Goal: Task Accomplishment & Management: Use online tool/utility

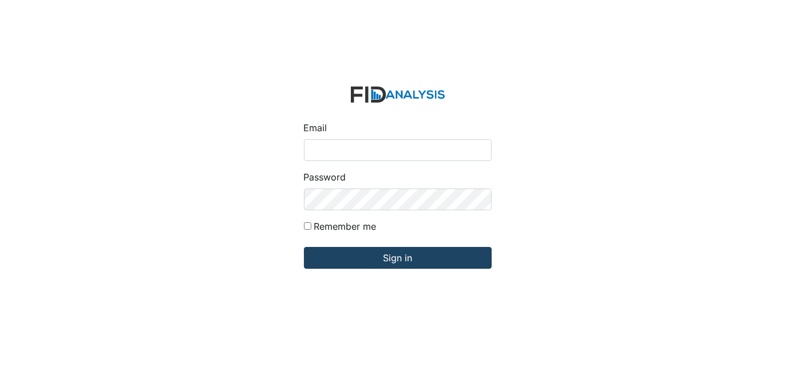
type input "[EMAIL_ADDRESS][DOMAIN_NAME]"
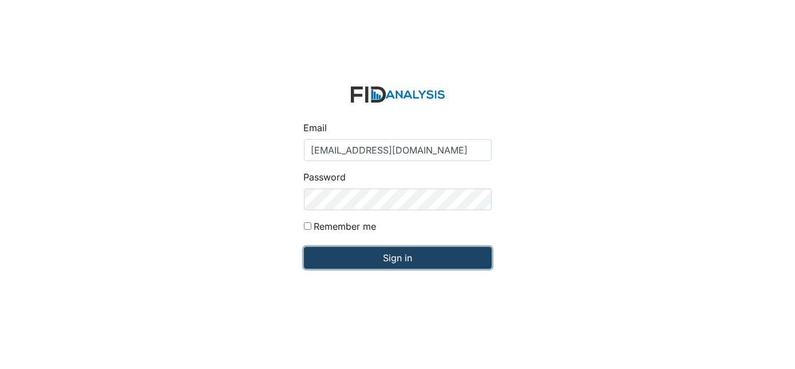
click at [388, 253] on input "Sign in" at bounding box center [398, 258] width 188 height 22
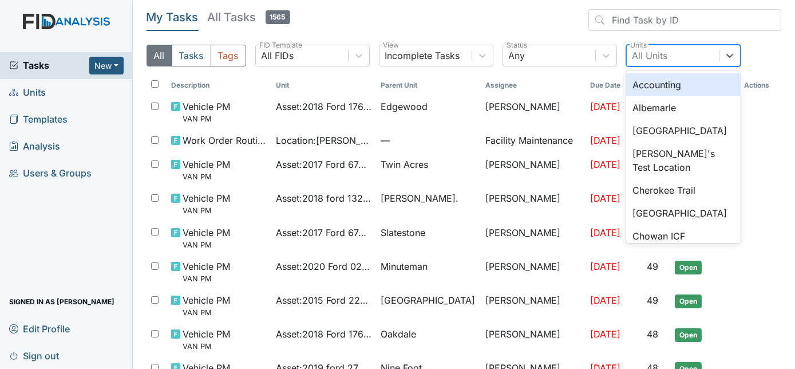
click at [667, 49] on div "All Units" at bounding box center [650, 56] width 35 height 14
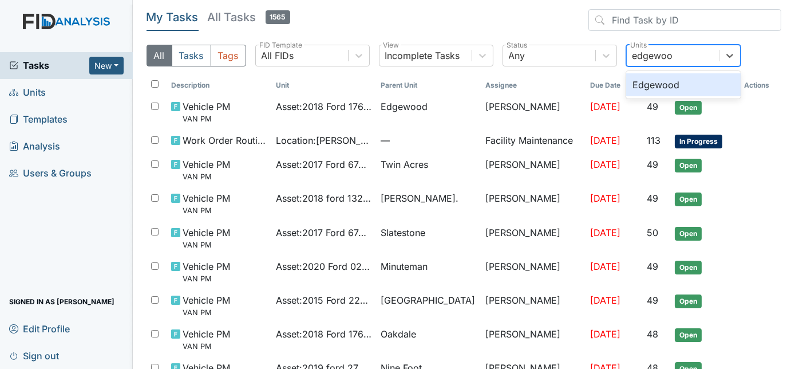
type input "edgewood"
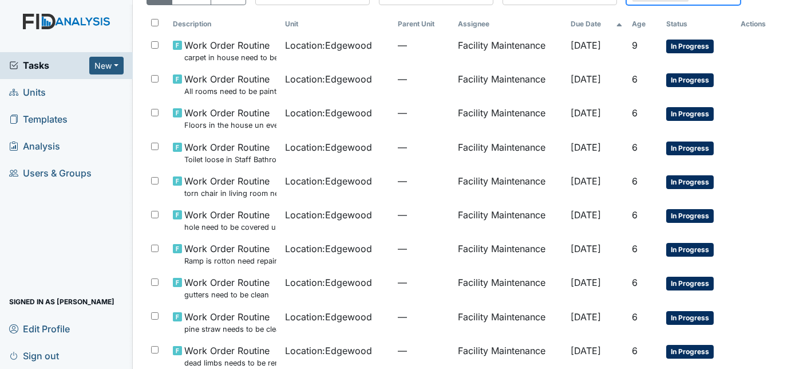
scroll to position [66, 0]
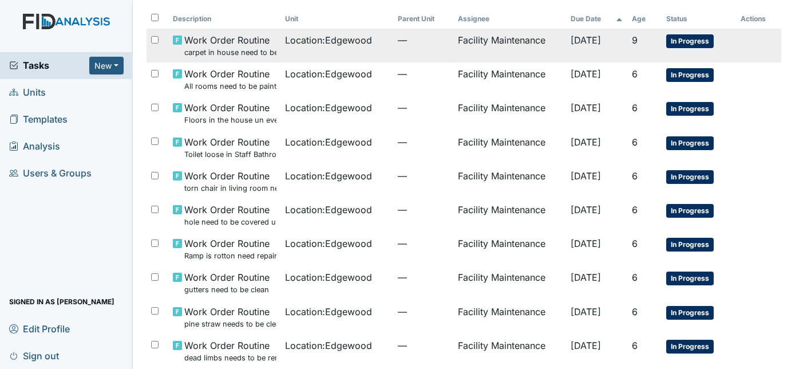
click at [348, 51] on td "Location : [GEOGRAPHIC_DATA]" at bounding box center [337, 46] width 113 height 34
click at [398, 46] on span "—" at bounding box center [423, 40] width 51 height 14
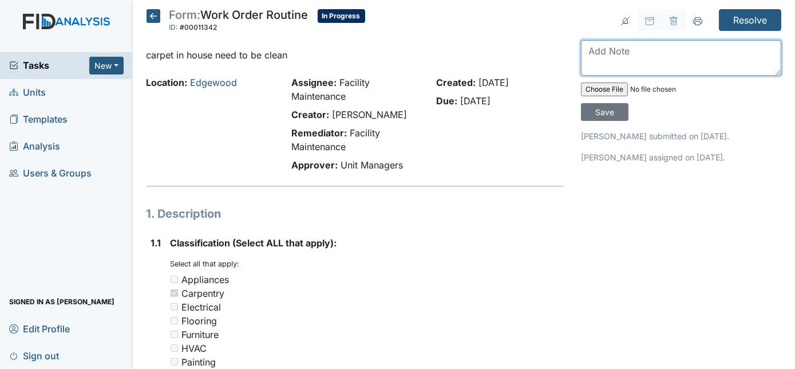
click at [609, 52] on textarea at bounding box center [681, 57] width 200 height 35
type textarea "carpet being removed"
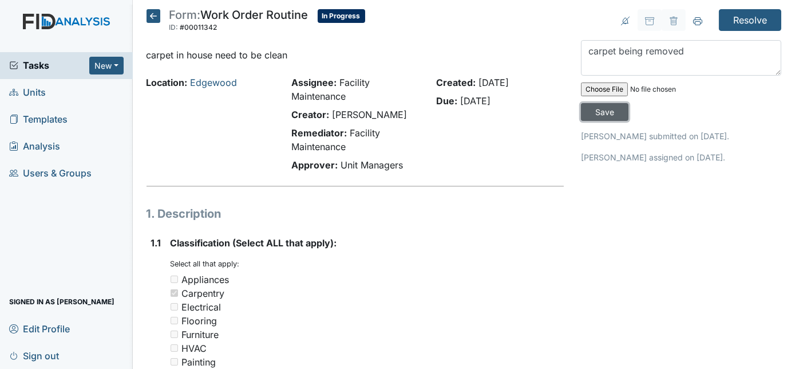
click at [629, 103] on input "Save" at bounding box center [605, 112] width 48 height 18
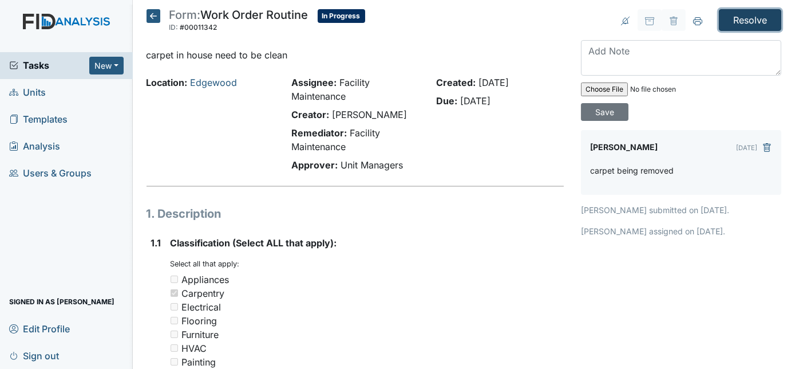
click at [751, 26] on input "Resolve" at bounding box center [750, 20] width 62 height 22
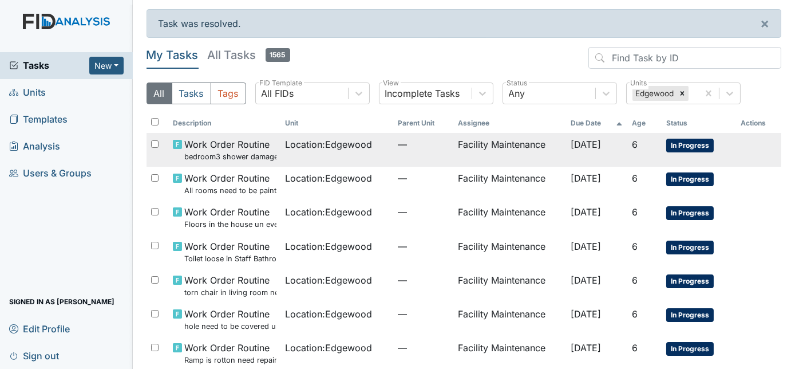
click at [365, 157] on td "Location : [GEOGRAPHIC_DATA]" at bounding box center [337, 150] width 113 height 34
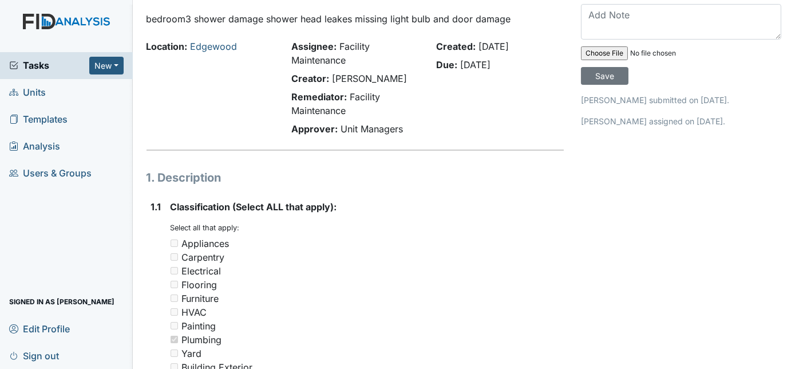
scroll to position [42, 0]
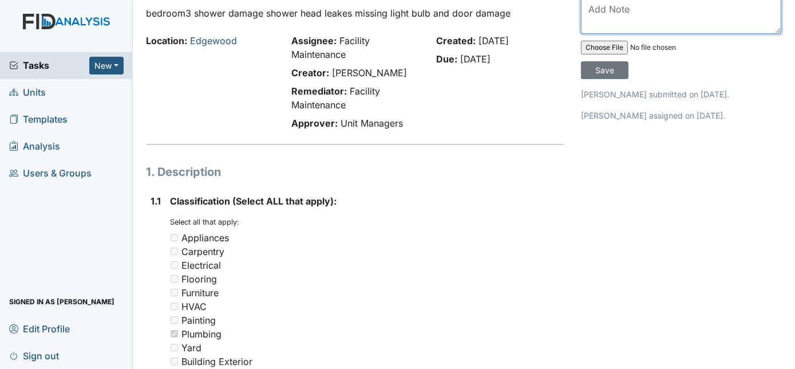
click at [644, 14] on textarea at bounding box center [681, 15] width 200 height 35
click at [647, 14] on textarea at bounding box center [681, 15] width 200 height 35
type textarea "fixed"
click at [629, 61] on input "Save" at bounding box center [605, 70] width 48 height 18
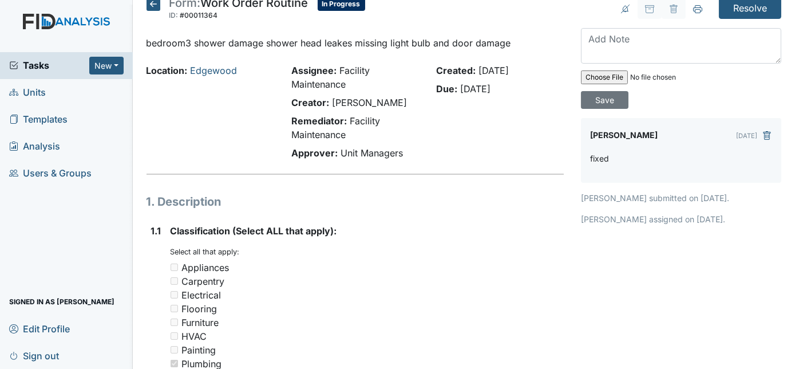
scroll to position [0, 0]
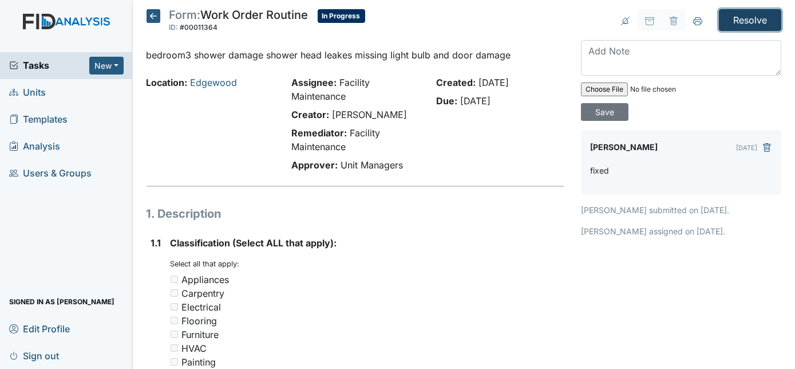
click at [740, 19] on input "Resolve" at bounding box center [750, 20] width 62 height 22
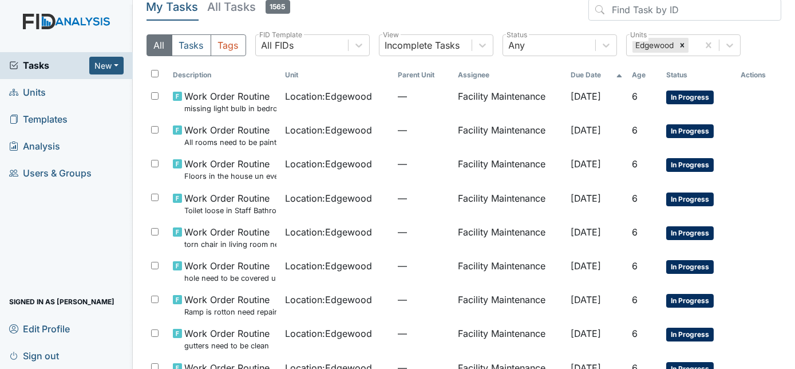
scroll to position [47, 0]
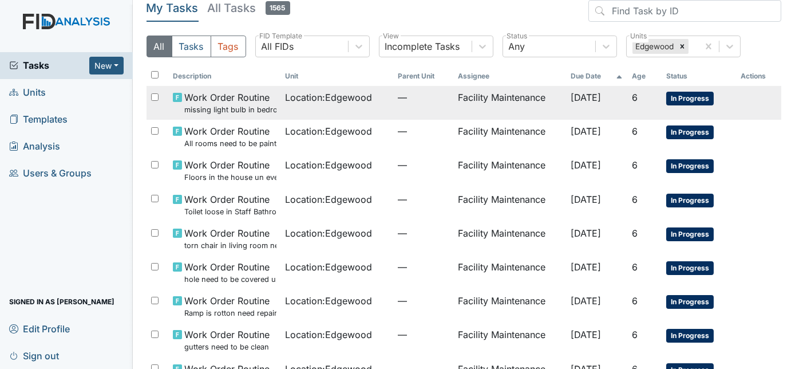
click at [475, 103] on td "Facility Maintenance" at bounding box center [509, 103] width 113 height 34
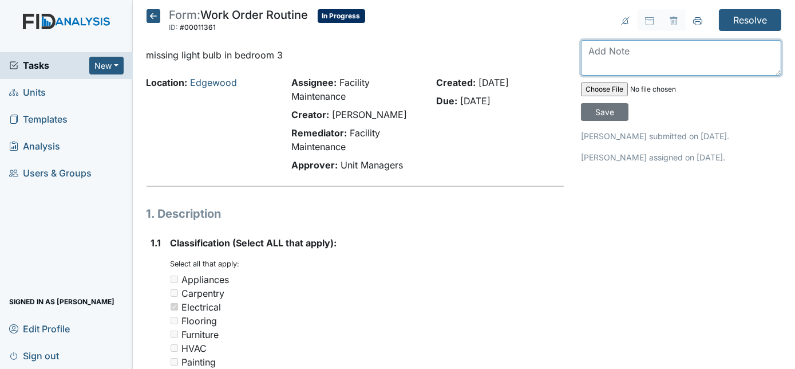
click at [650, 58] on textarea at bounding box center [681, 57] width 200 height 35
type textarea "replaced"
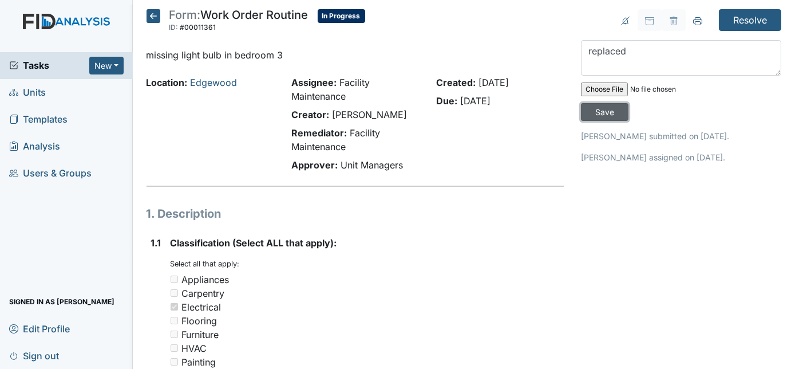
click at [629, 103] on input "Save" at bounding box center [605, 112] width 48 height 18
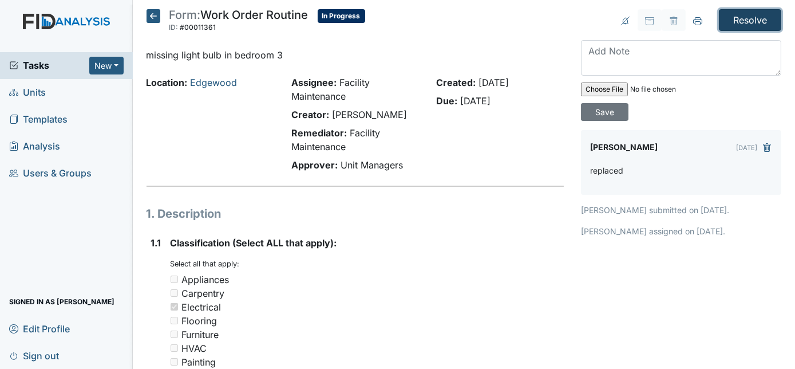
click at [751, 22] on input "Resolve" at bounding box center [750, 20] width 62 height 22
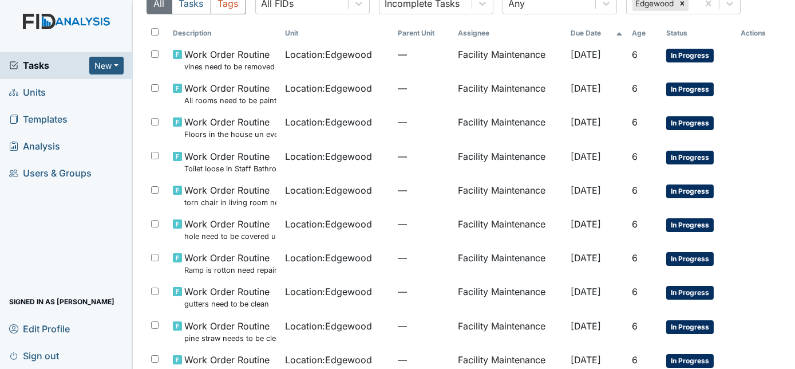
scroll to position [94, 0]
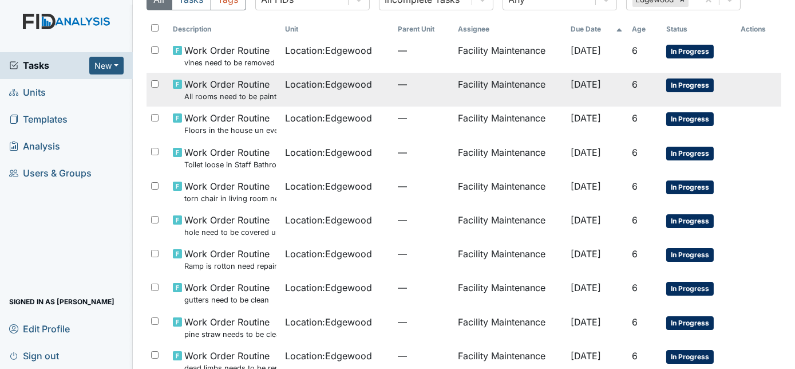
click at [458, 90] on td "Facility Maintenance" at bounding box center [509, 90] width 113 height 34
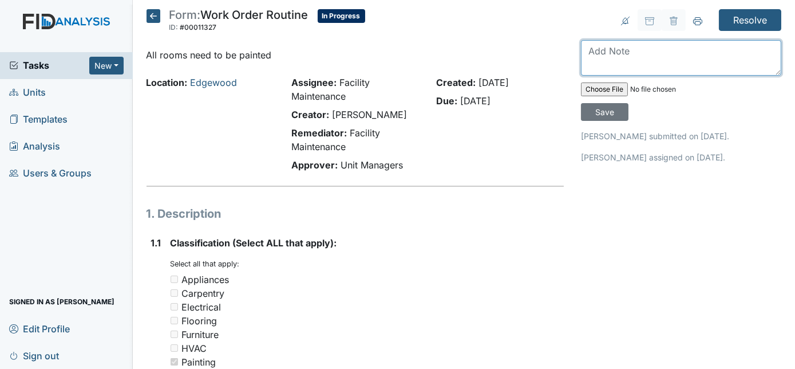
click at [630, 46] on textarea at bounding box center [681, 57] width 200 height 35
type textarea "rooms painted as needed"
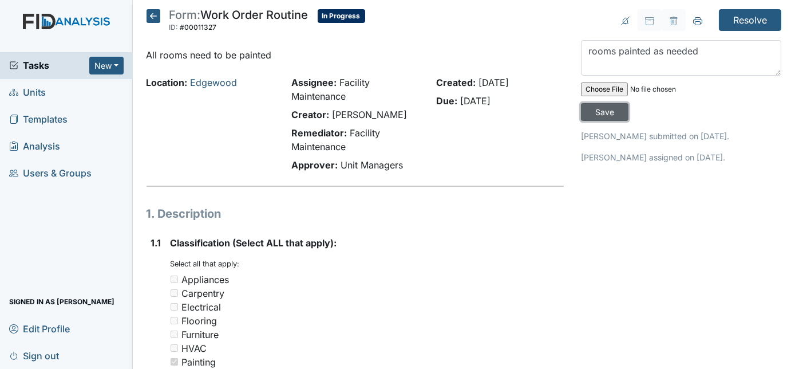
click at [629, 103] on input "Save" at bounding box center [605, 112] width 48 height 18
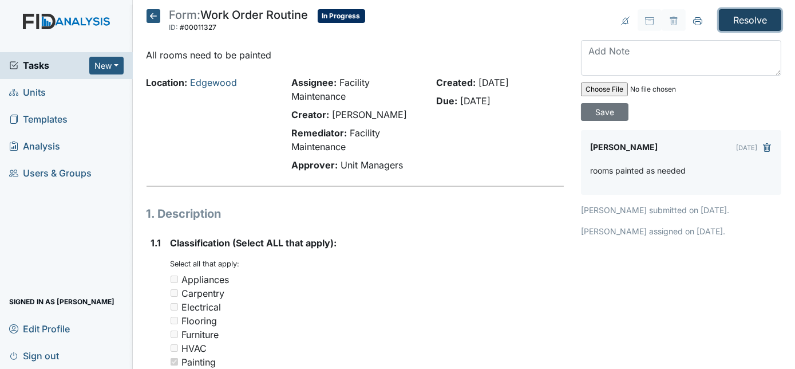
click at [732, 19] on input "Resolve" at bounding box center [750, 20] width 62 height 22
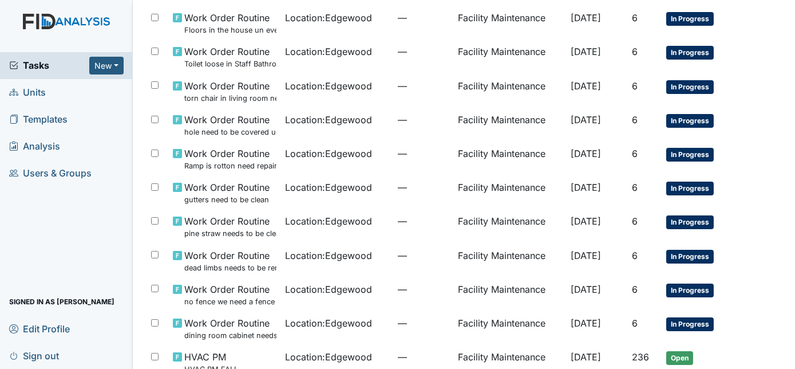
scroll to position [161, 0]
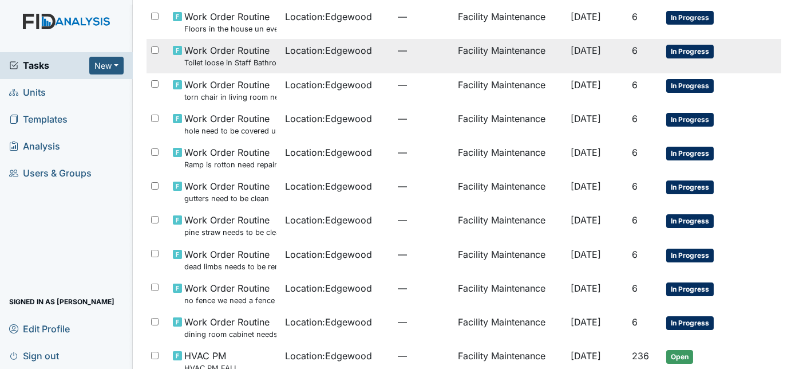
click at [354, 65] on td "Location : [GEOGRAPHIC_DATA]" at bounding box center [337, 56] width 113 height 34
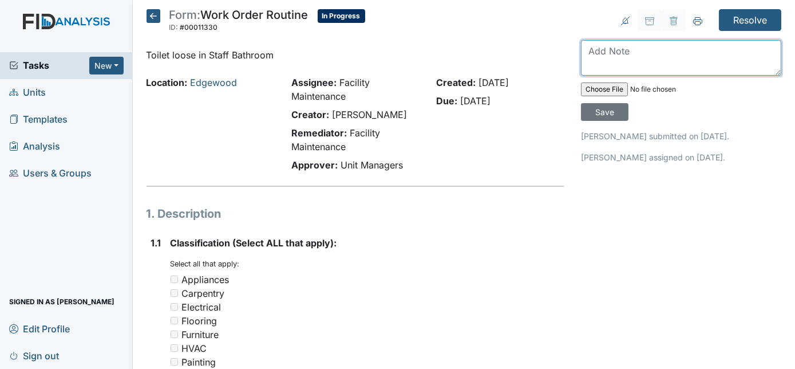
click at [604, 50] on textarea at bounding box center [681, 57] width 200 height 35
type textarea "fixed"
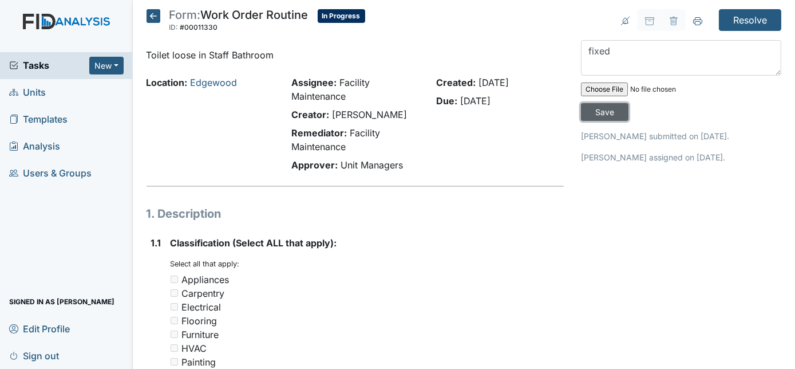
click at [629, 103] on input "Save" at bounding box center [605, 112] width 48 height 18
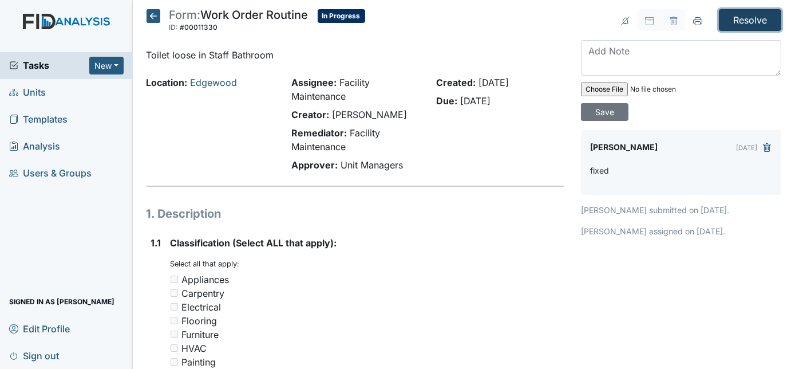
click at [752, 19] on input "Resolve" at bounding box center [750, 20] width 62 height 22
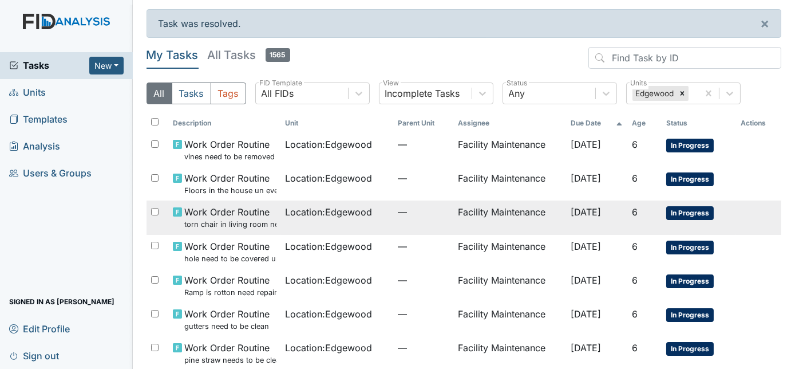
click at [361, 216] on span "Location : [GEOGRAPHIC_DATA]" at bounding box center [329, 212] width 87 height 14
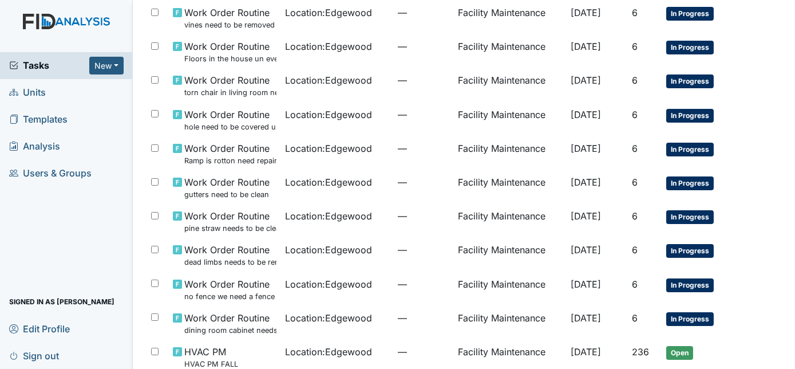
scroll to position [139, 0]
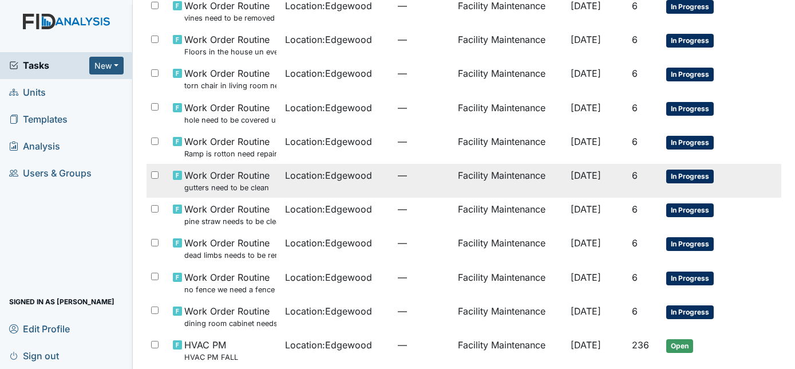
click at [349, 179] on span "Location : Edgewood" at bounding box center [329, 175] width 87 height 14
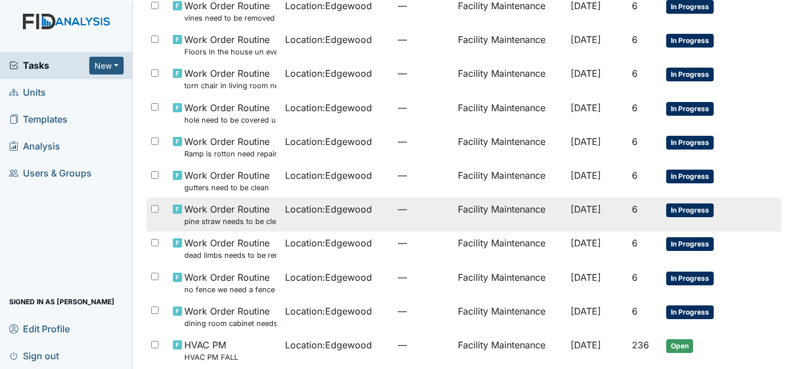
click at [326, 211] on span "Location : Edgewood" at bounding box center [329, 209] width 87 height 14
